Goal: Task Accomplishment & Management: Use online tool/utility

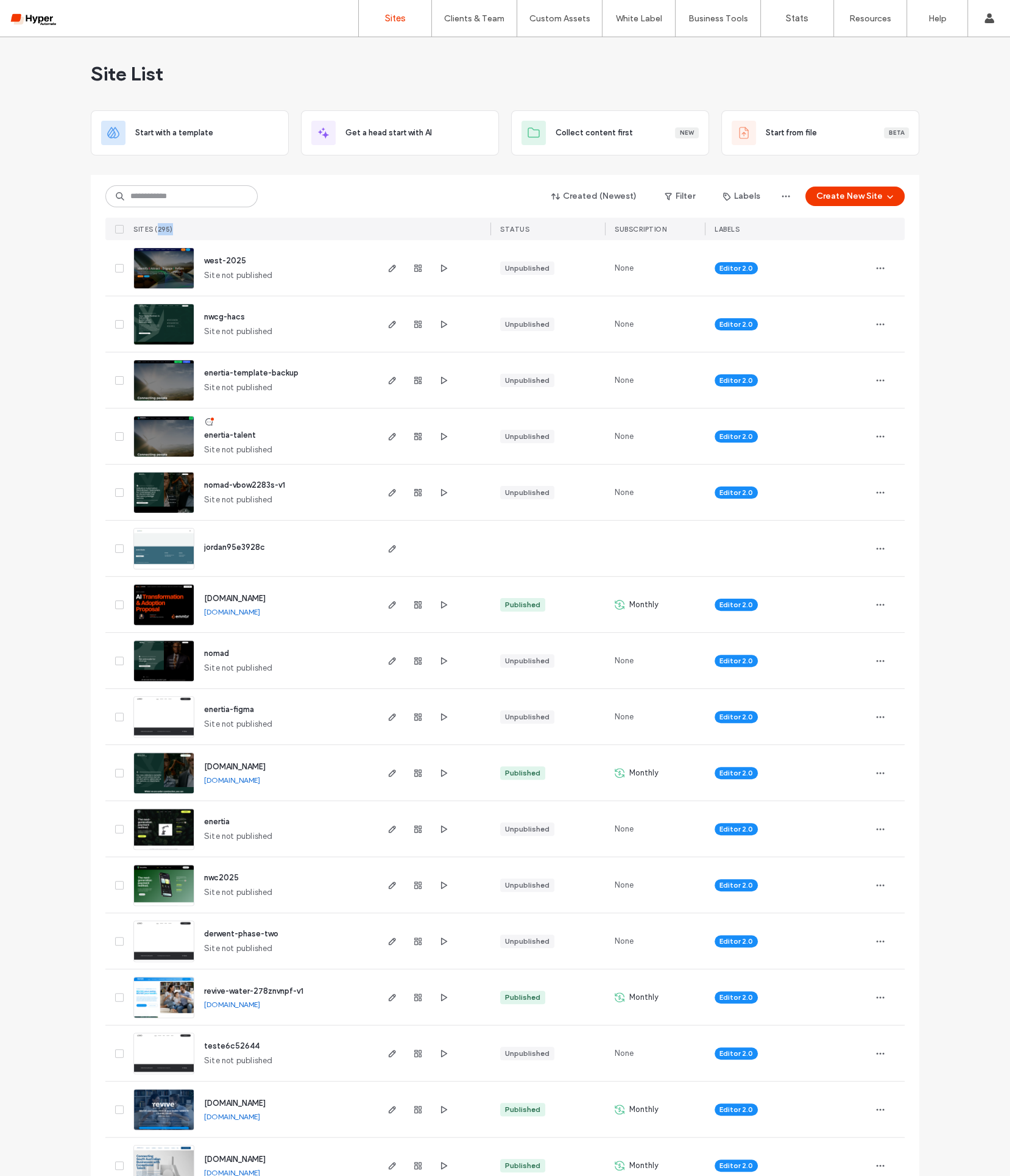
drag, startPoint x: 157, startPoint y: 227, endPoint x: 167, endPoint y: 227, distance: 10.0
click at [168, 227] on div "SITES (295)" at bounding box center [252, 229] width 247 height 23
click at [152, 228] on span "SITES (295)" at bounding box center [153, 229] width 40 height 9
click at [173, 228] on div "SITES (295)" at bounding box center [252, 229] width 247 height 23
drag, startPoint x: 150, startPoint y: 227, endPoint x: 177, endPoint y: 226, distance: 27.0
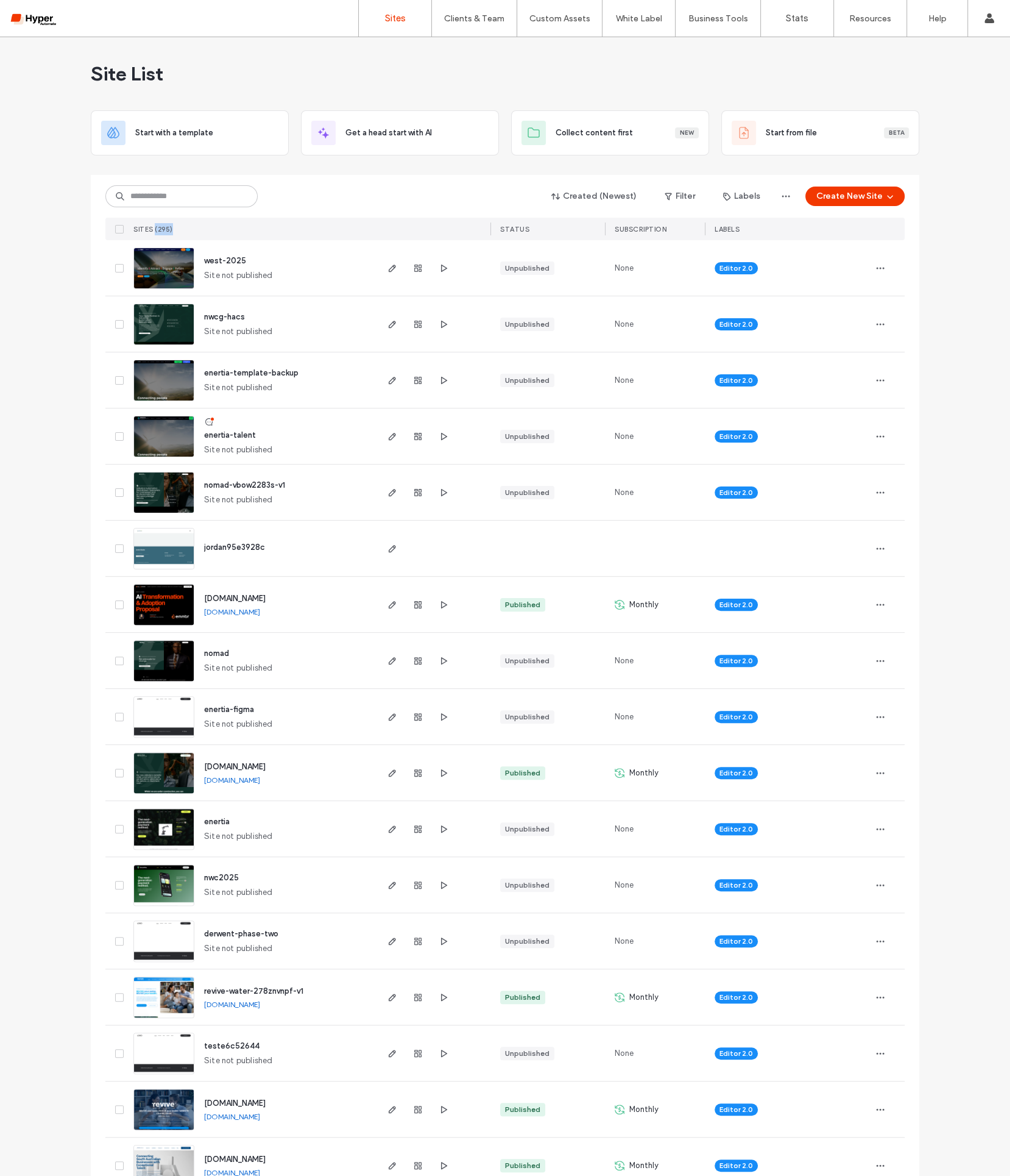
click at [177, 226] on div "SITES (295)" at bounding box center [252, 229] width 247 height 23
drag, startPoint x: 152, startPoint y: 227, endPoint x: 181, endPoint y: 226, distance: 29.0
click at [181, 226] on div "SITES (295)" at bounding box center [252, 229] width 247 height 23
click at [181, 226] on div "SITES (295)" at bounding box center [252, 229] width 247 height 23
click at [195, 199] on input at bounding box center [181, 196] width 152 height 22
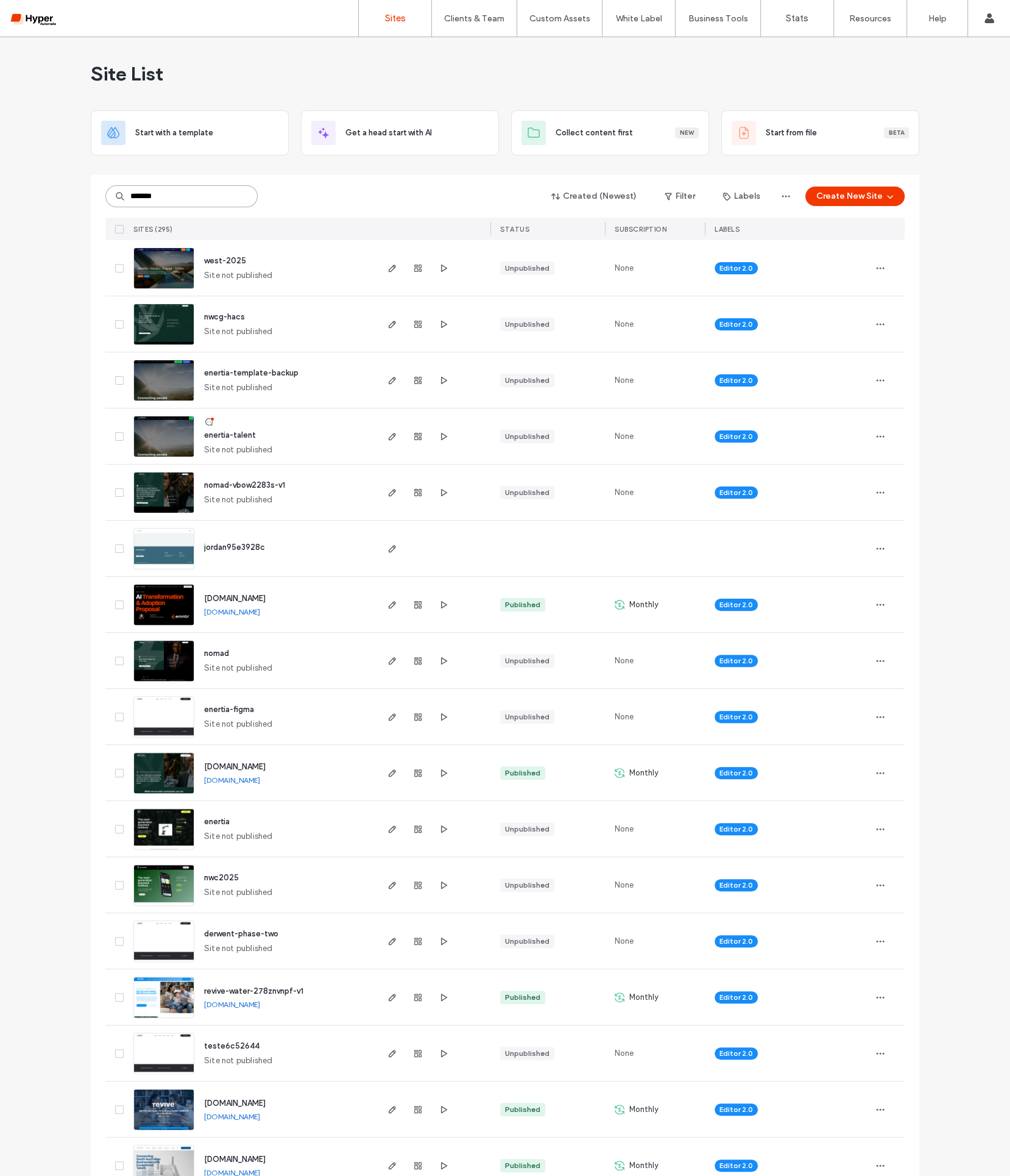
type input "*******"
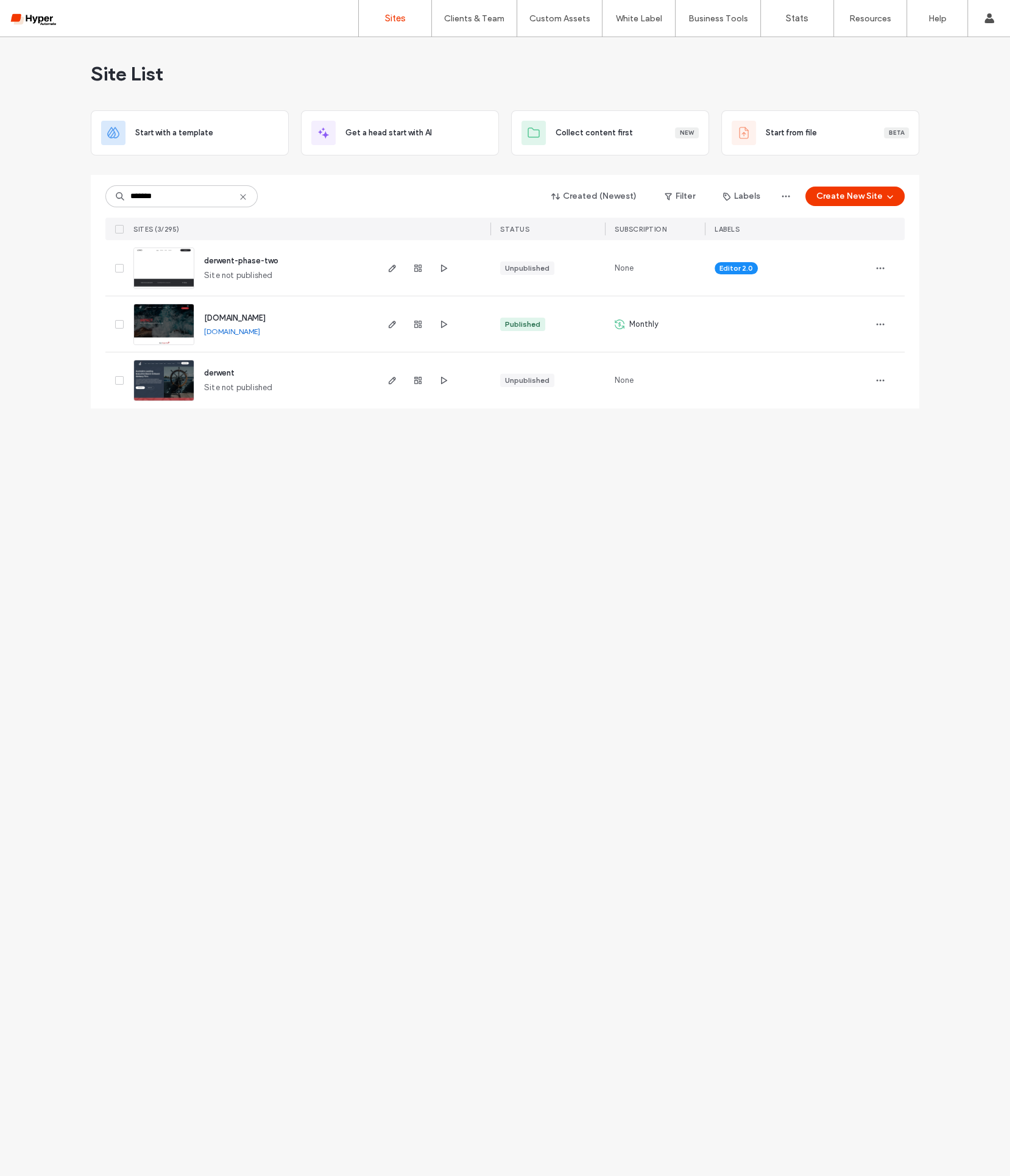
click at [243, 314] on span "www.derwentsearch.com.au" at bounding box center [235, 318] width 62 height 9
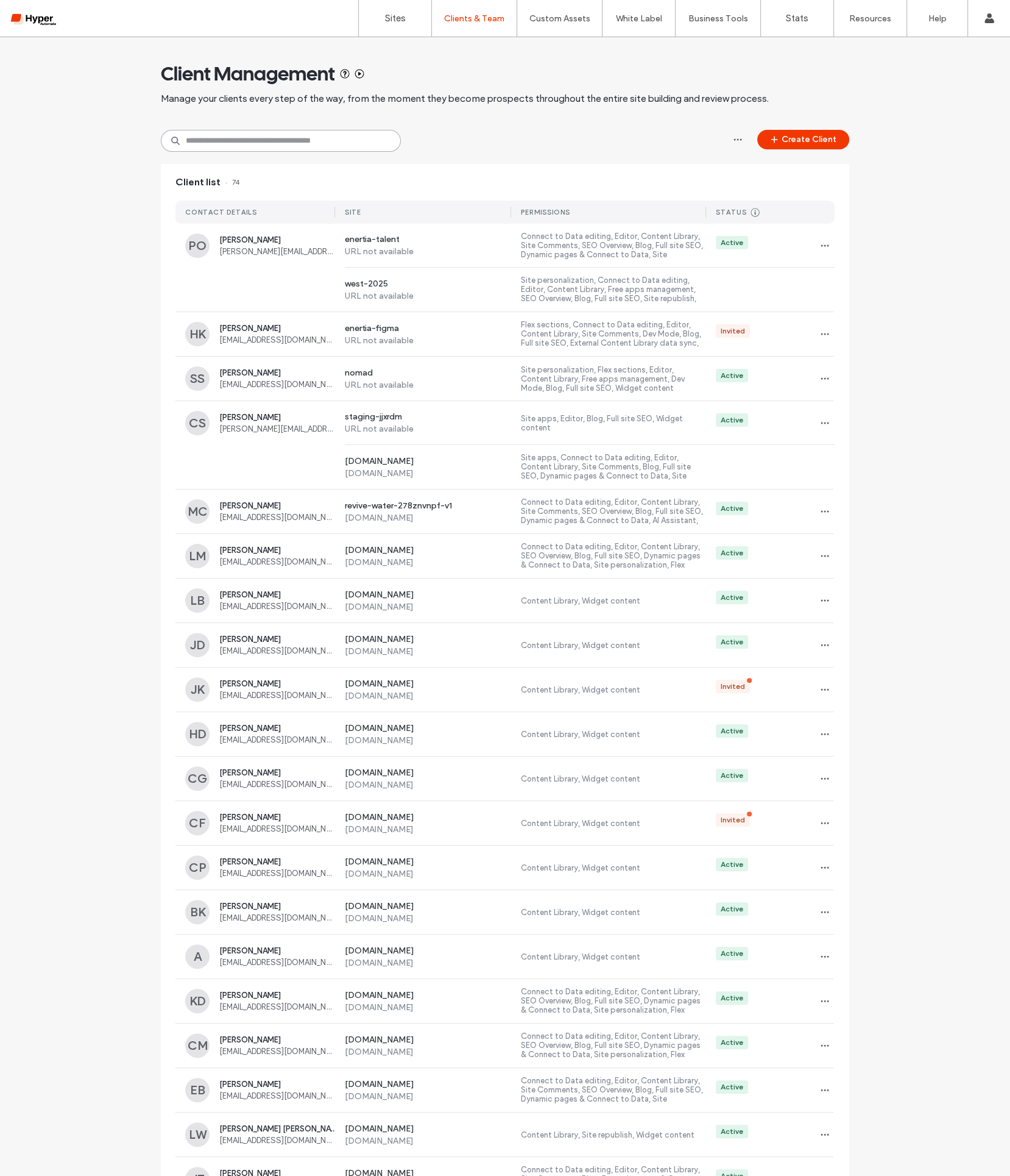
click at [258, 145] on input at bounding box center [280, 141] width 240 height 22
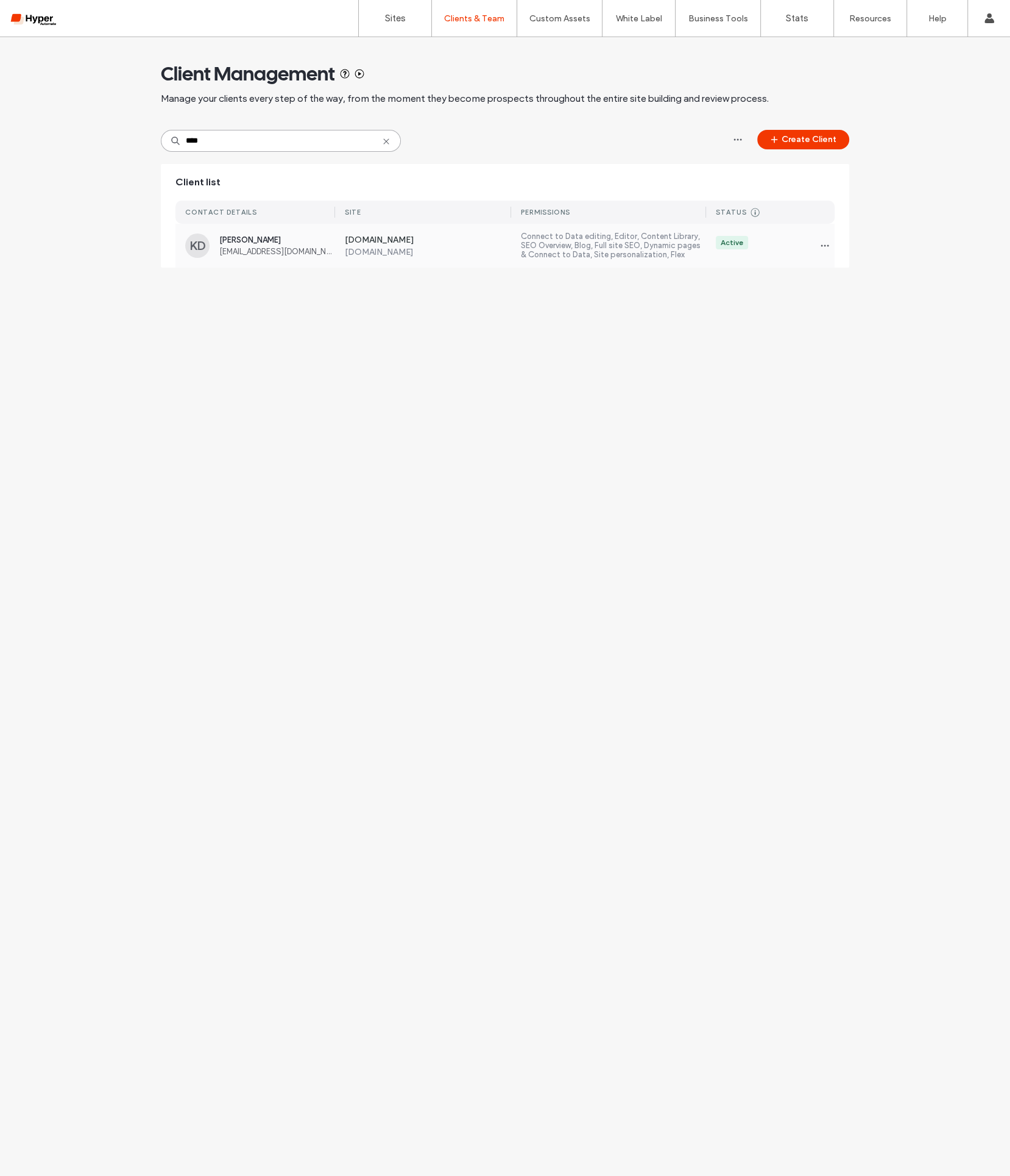
type input "****"
click at [254, 237] on span "Krislin Di Matteo" at bounding box center [277, 240] width 115 height 9
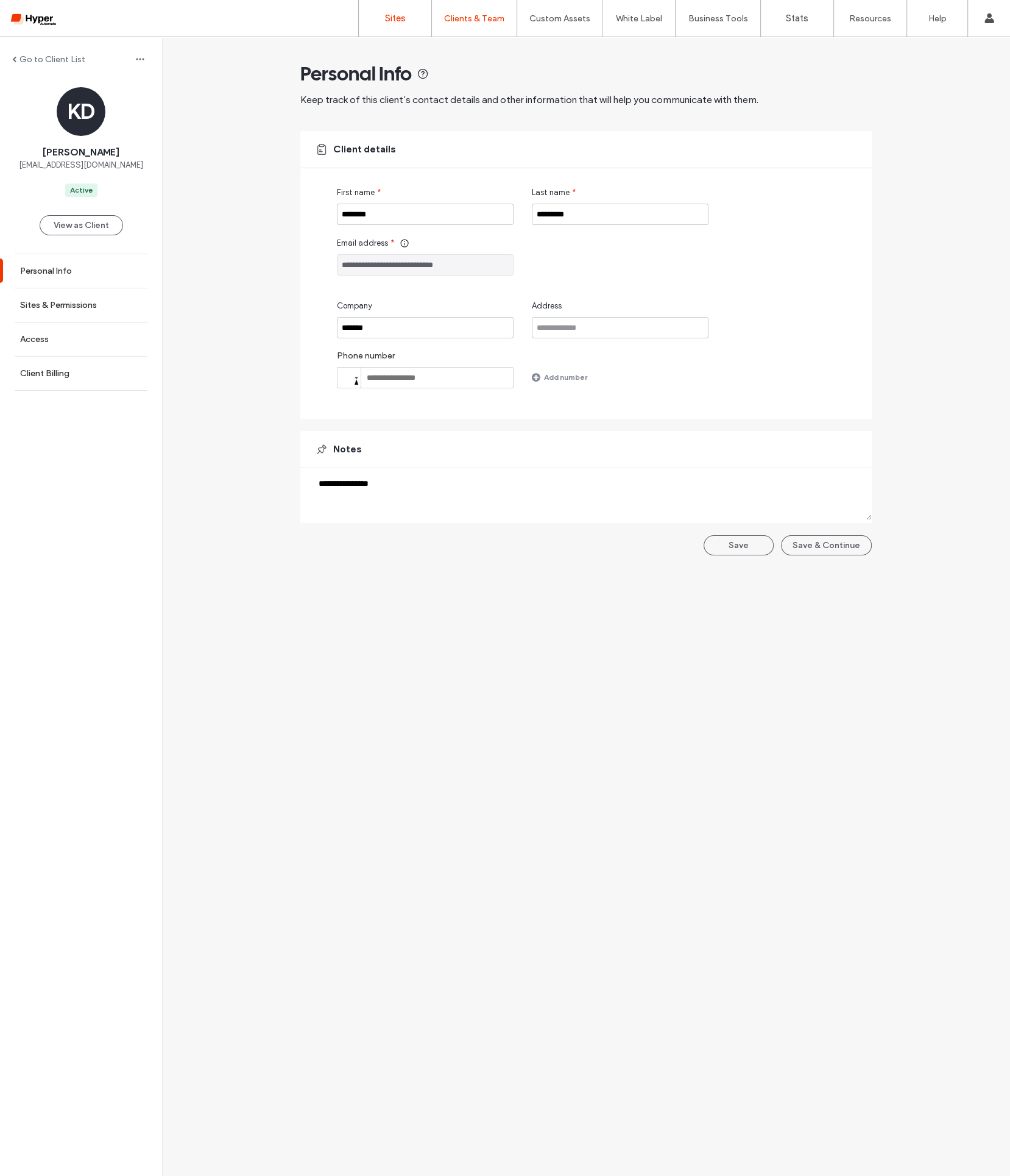
click at [397, 17] on label "Sites" at bounding box center [395, 18] width 21 height 11
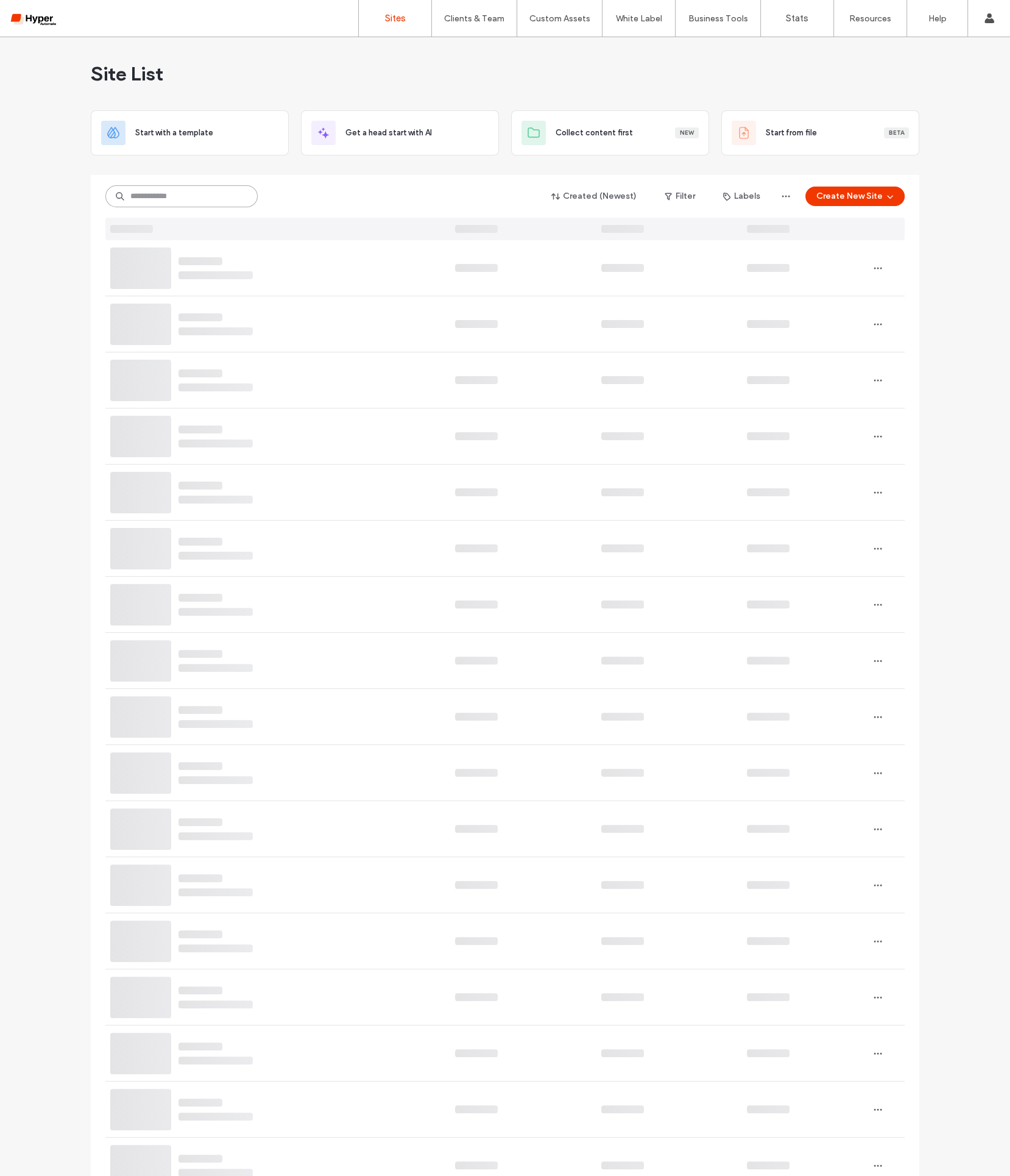
click at [218, 188] on input at bounding box center [181, 196] width 152 height 22
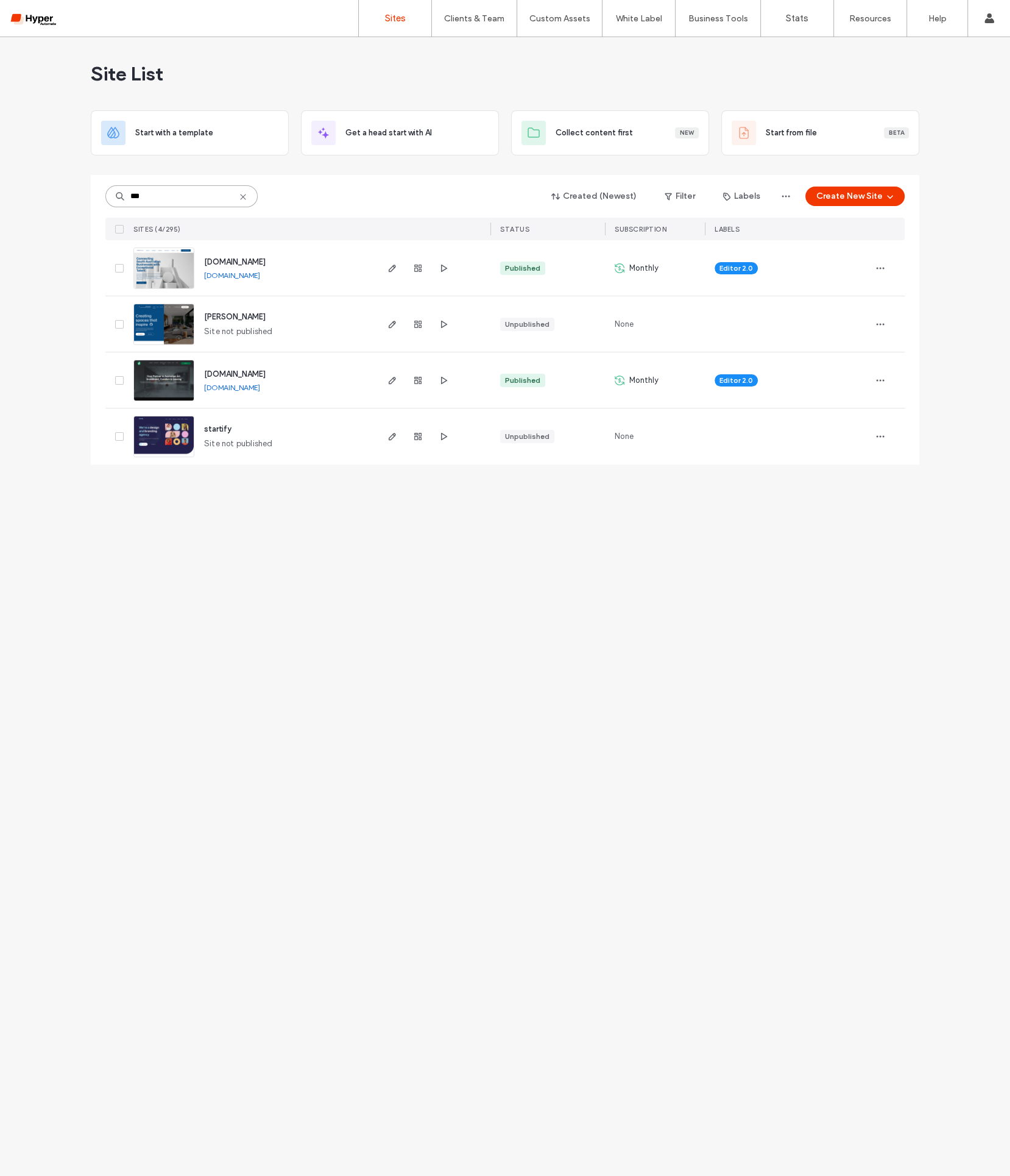
type input "***"
click at [230, 373] on span "www.artindex.com.au" at bounding box center [235, 373] width 62 height 9
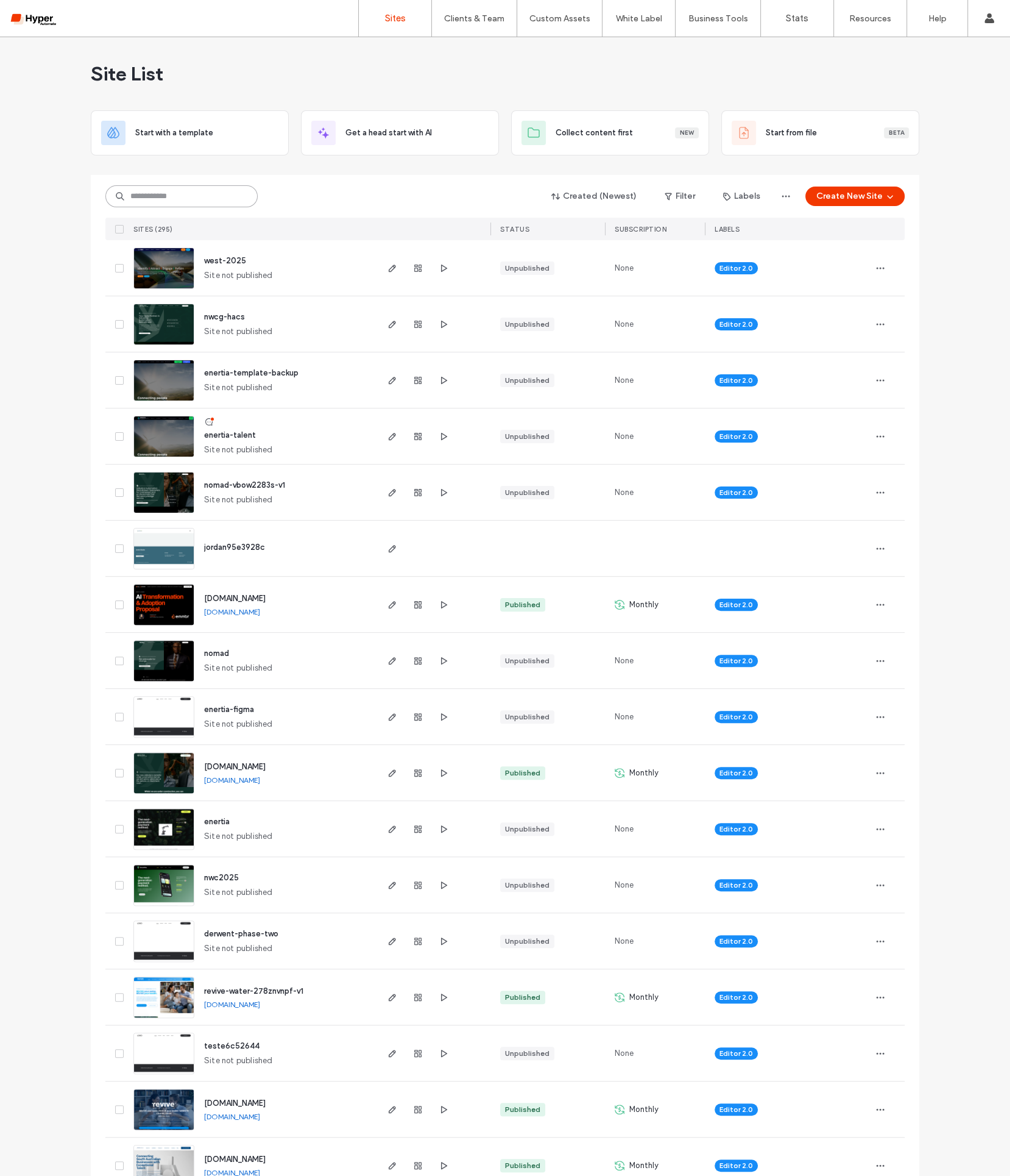
click at [196, 191] on input at bounding box center [181, 196] width 152 height 22
type input "******"
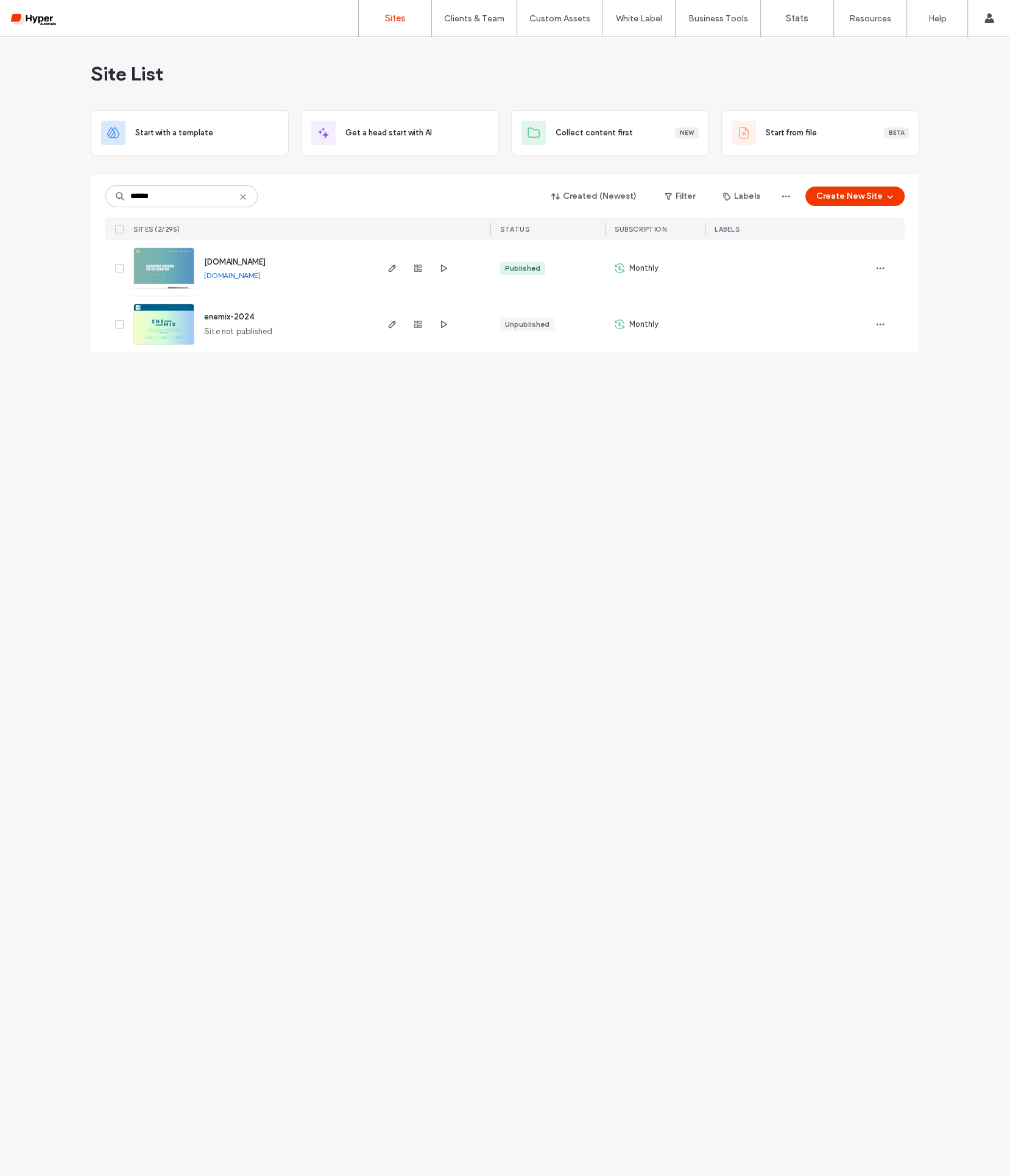
click at [240, 263] on span "[DOMAIN_NAME]" at bounding box center [235, 262] width 62 height 9
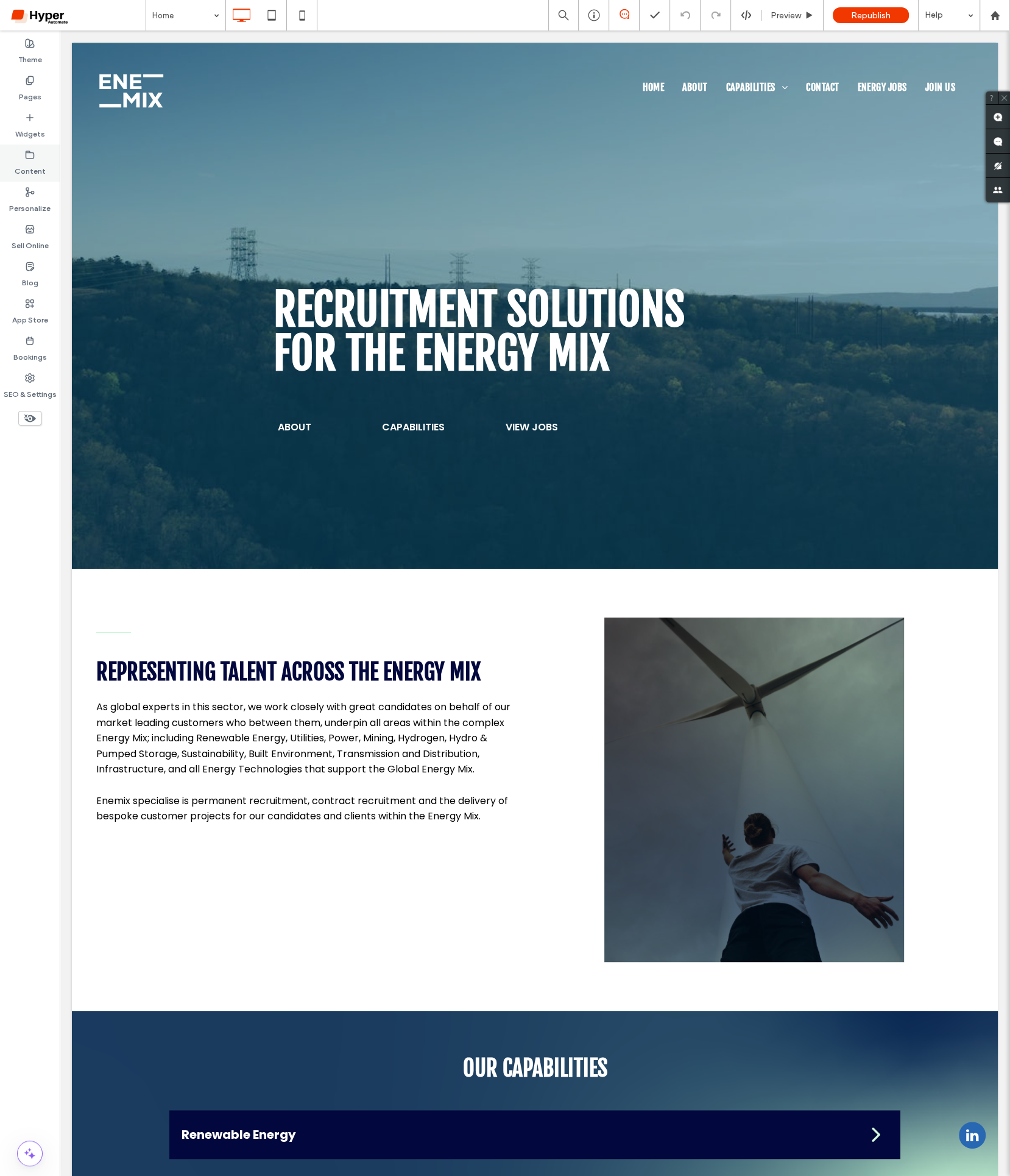
click at [40, 173] on label "Content" at bounding box center [30, 168] width 31 height 17
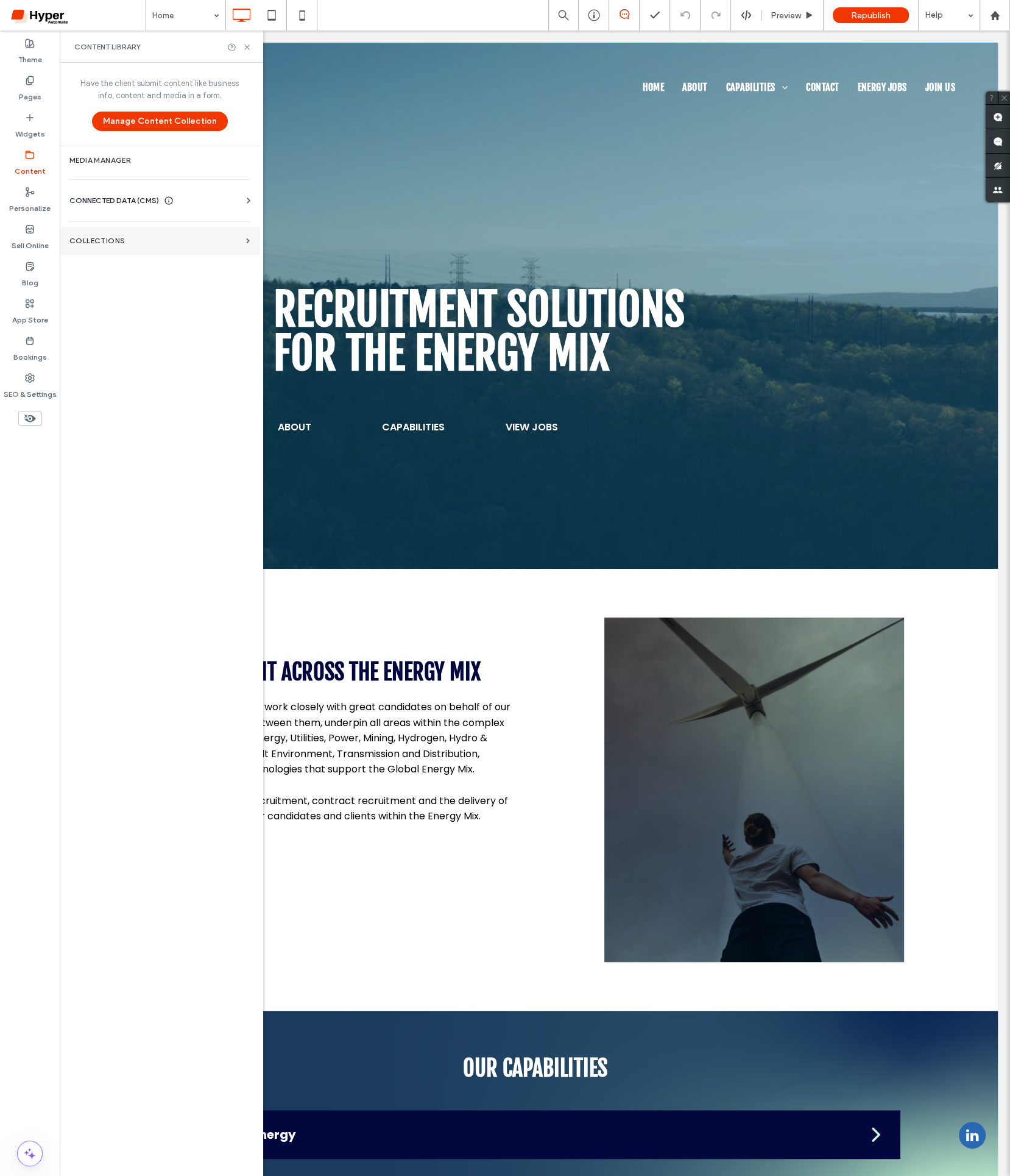
click at [115, 240] on label "Collections" at bounding box center [155, 241] width 172 height 9
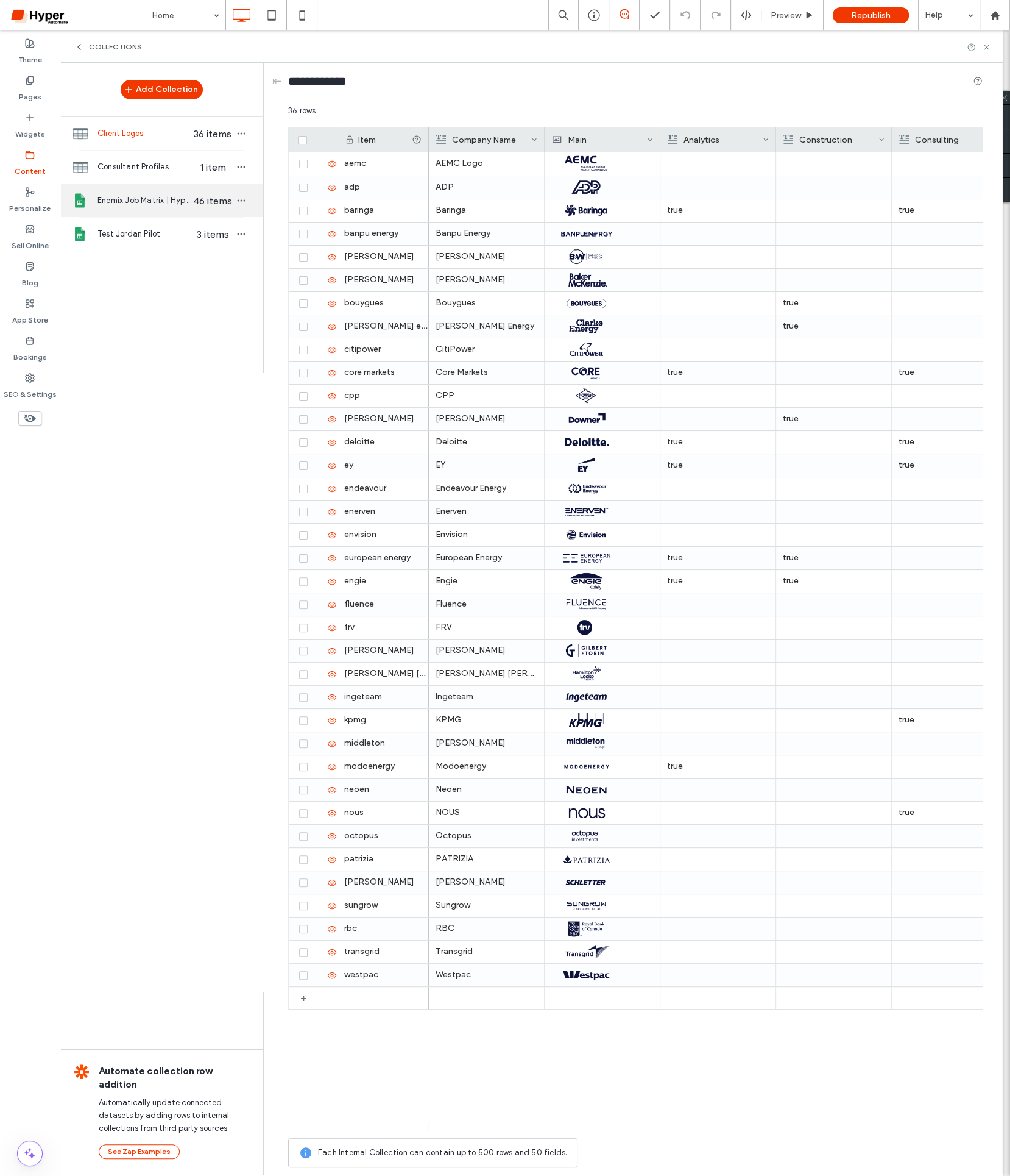
click at [158, 206] on div "Enemix Job Matrix | Hyper Automate 46 items" at bounding box center [161, 200] width 203 height 33
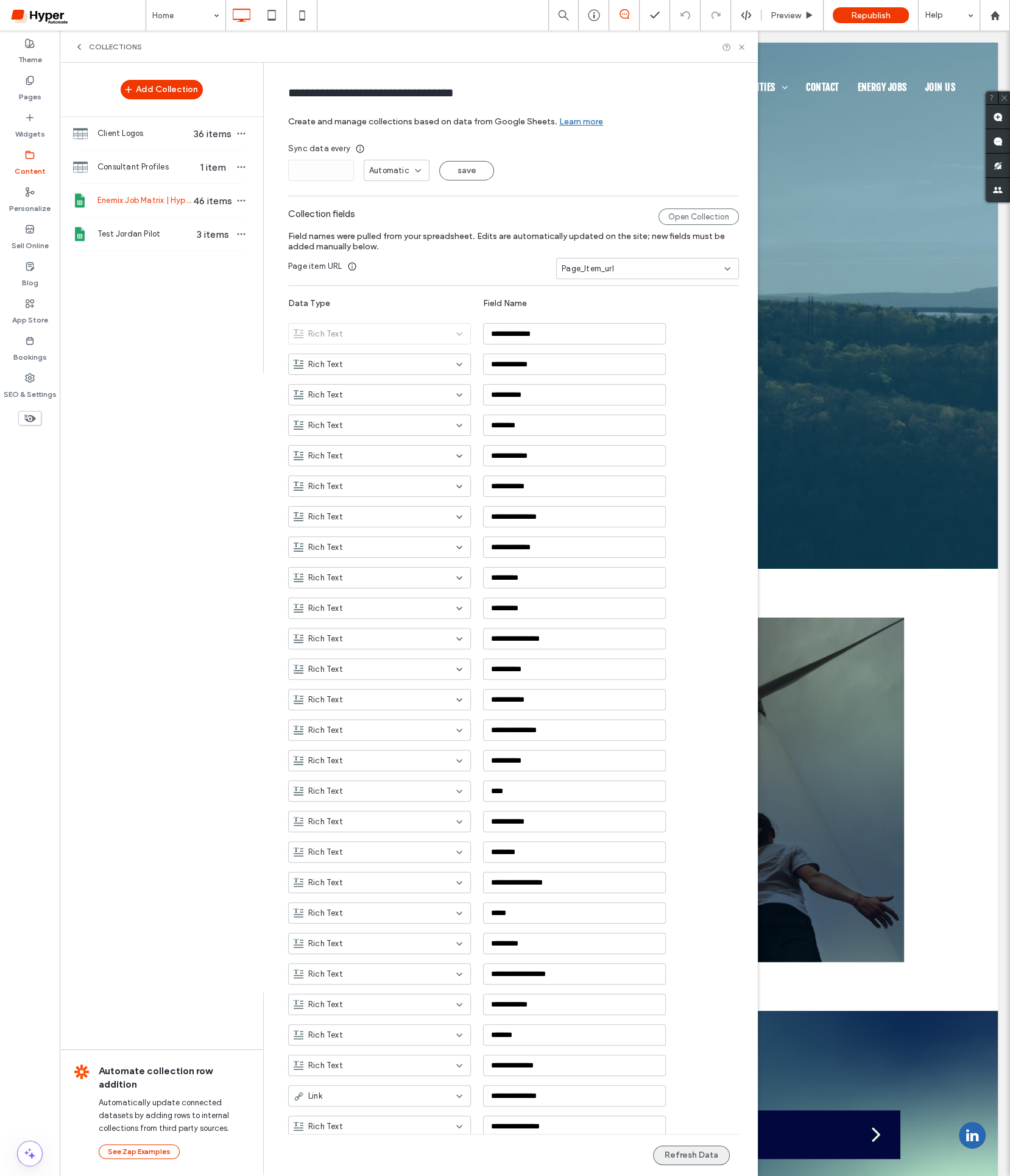
click at [693, 1160] on button "Refresh Data" at bounding box center [692, 1155] width 77 height 20
click at [403, 169] on div "Automatic" at bounding box center [392, 171] width 46 height 12
click at [578, 171] on div "* Automatic save" at bounding box center [514, 170] width 451 height 21
click at [895, 7] on div "Republish" at bounding box center [871, 15] width 76 height 31
click at [888, 16] on span "Republish" at bounding box center [871, 15] width 40 height 10
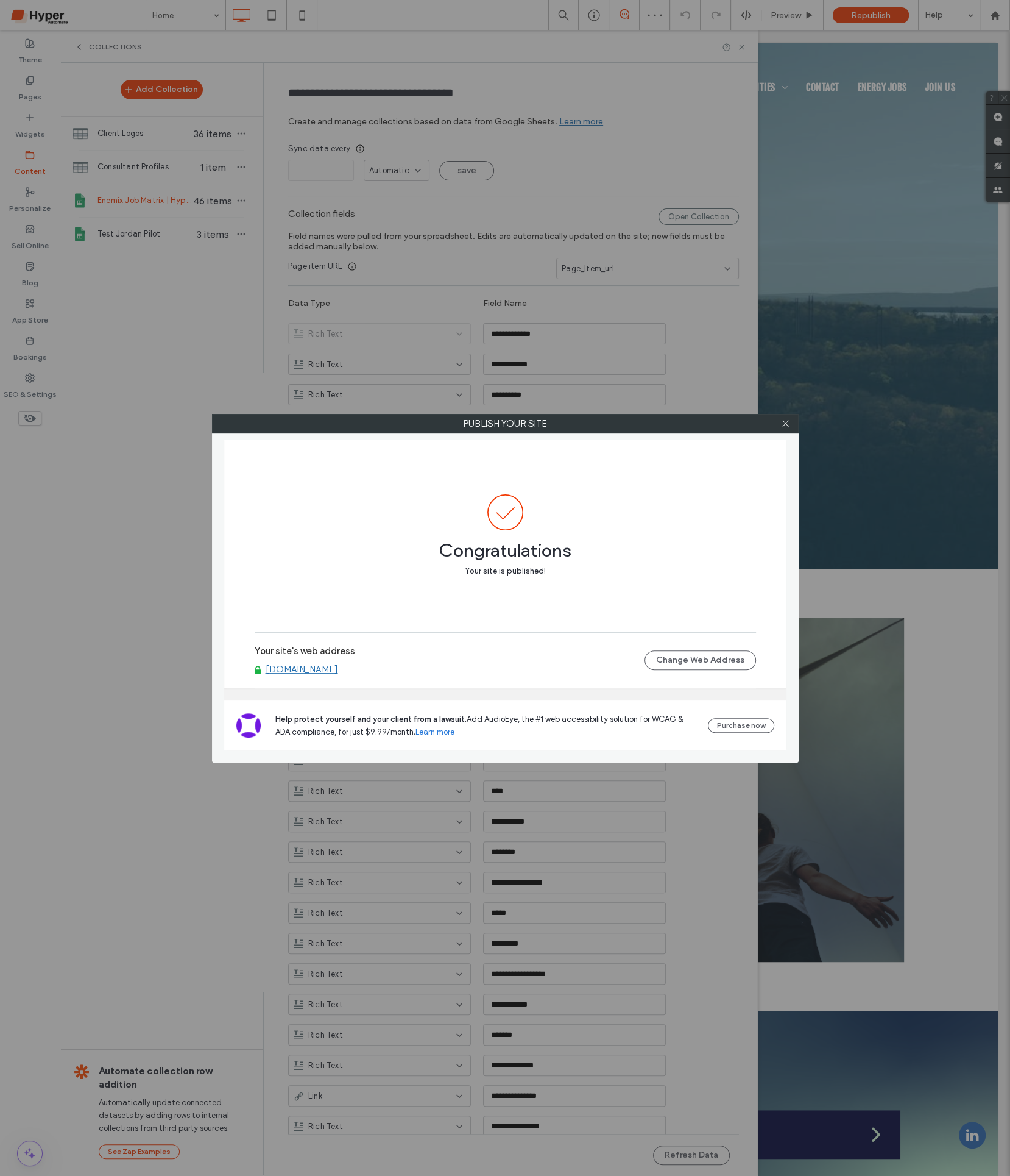
click at [328, 672] on link "[DOMAIN_NAME]" at bounding box center [302, 669] width 73 height 11
